Goal: Task Accomplishment & Management: Use online tool/utility

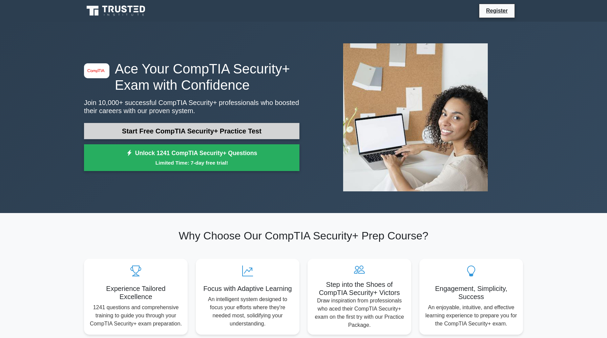
click at [184, 129] on link "Start Free CompTIA Security+ Practice Test" at bounding box center [192, 131] width 216 height 16
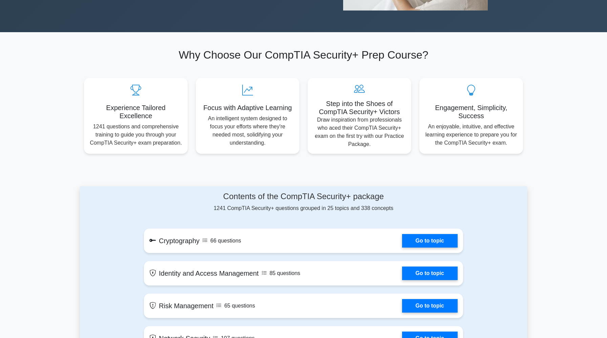
scroll to position [180, 0]
